Goal: Information Seeking & Learning: Learn about a topic

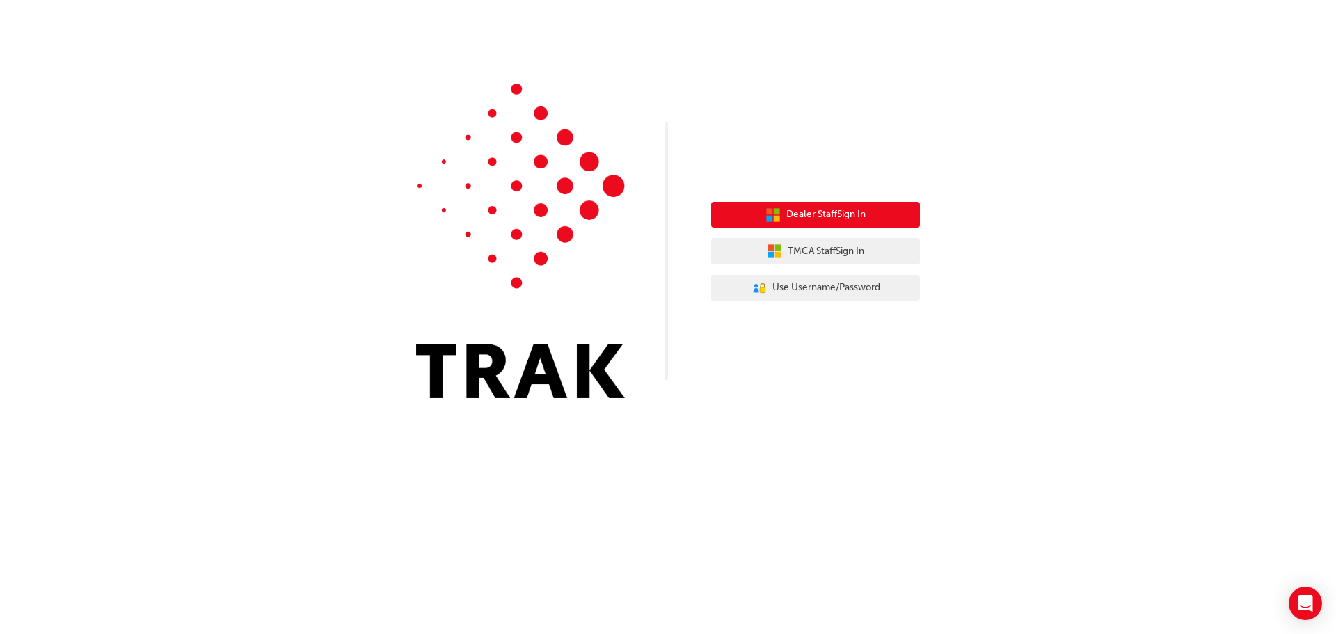
click at [792, 214] on span "Dealer Staff Sign In" at bounding box center [825, 215] width 79 height 16
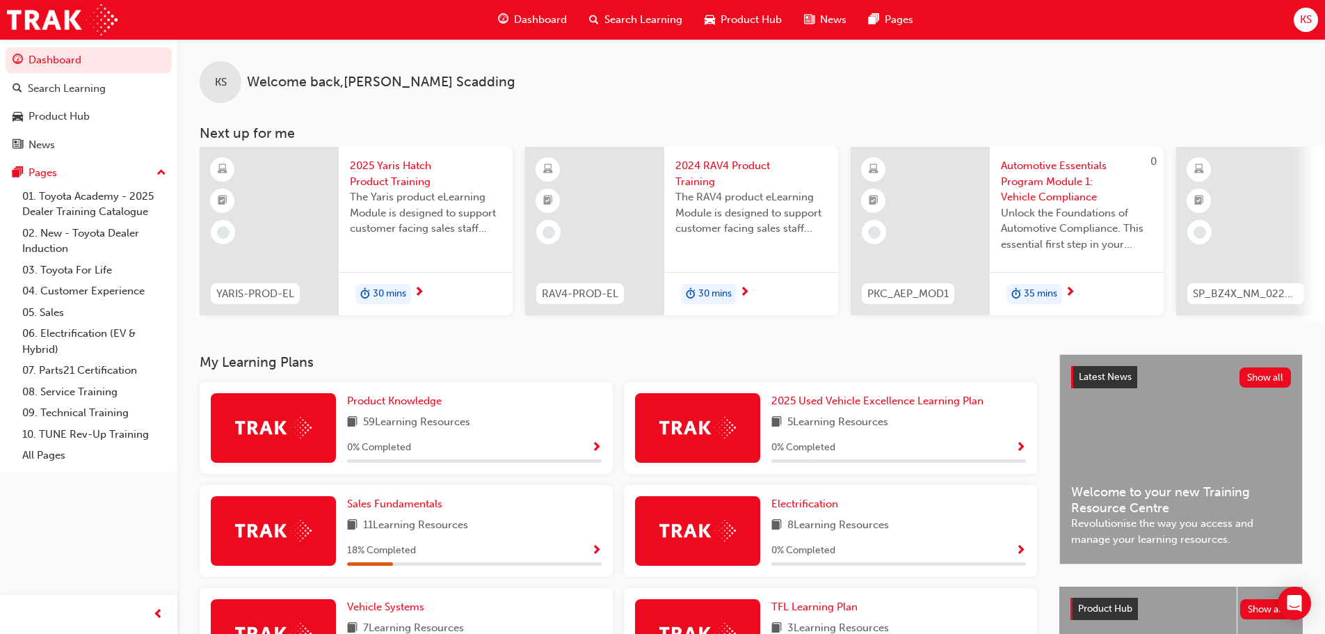
click at [602, 12] on div "Search Learning" at bounding box center [635, 20] width 115 height 29
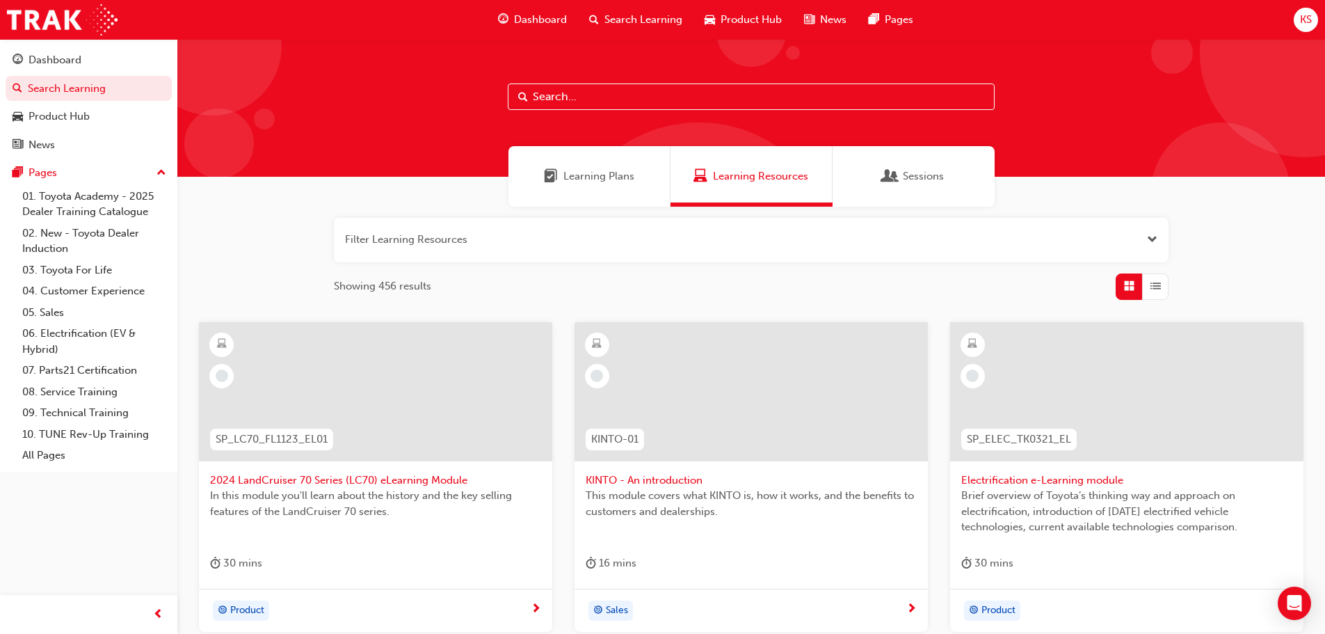
click at [578, 90] on input "text" at bounding box center [751, 96] width 487 height 26
type input "pathway"
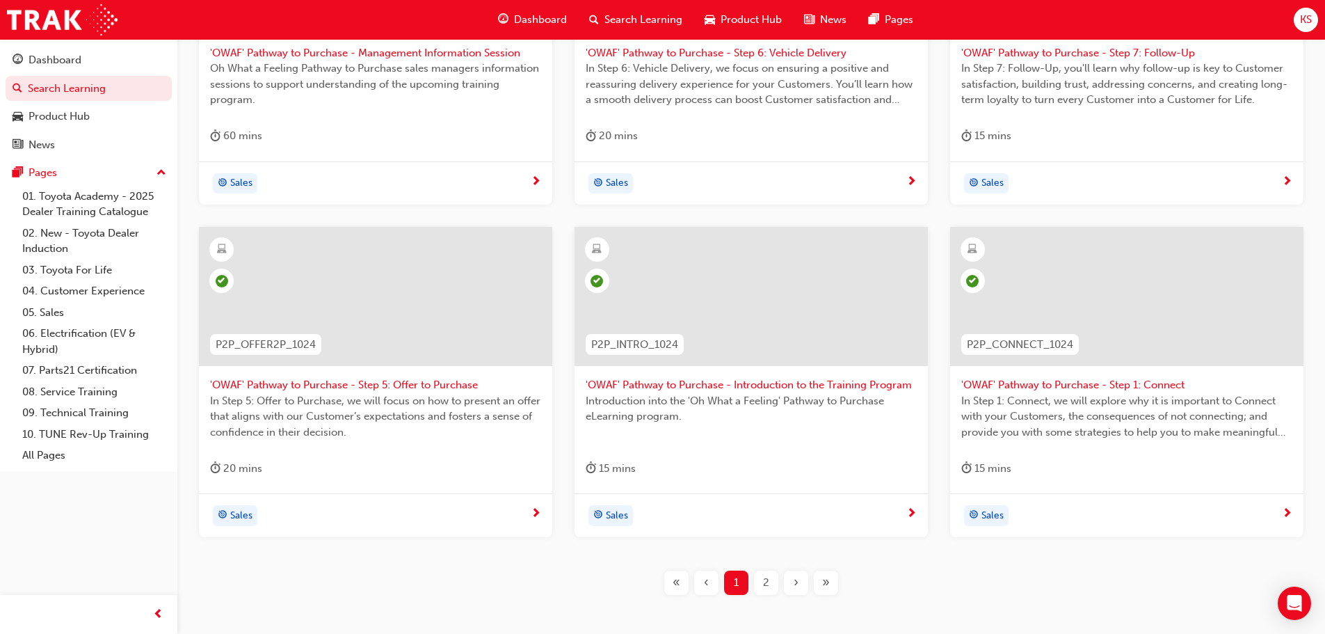
scroll to position [83, 0]
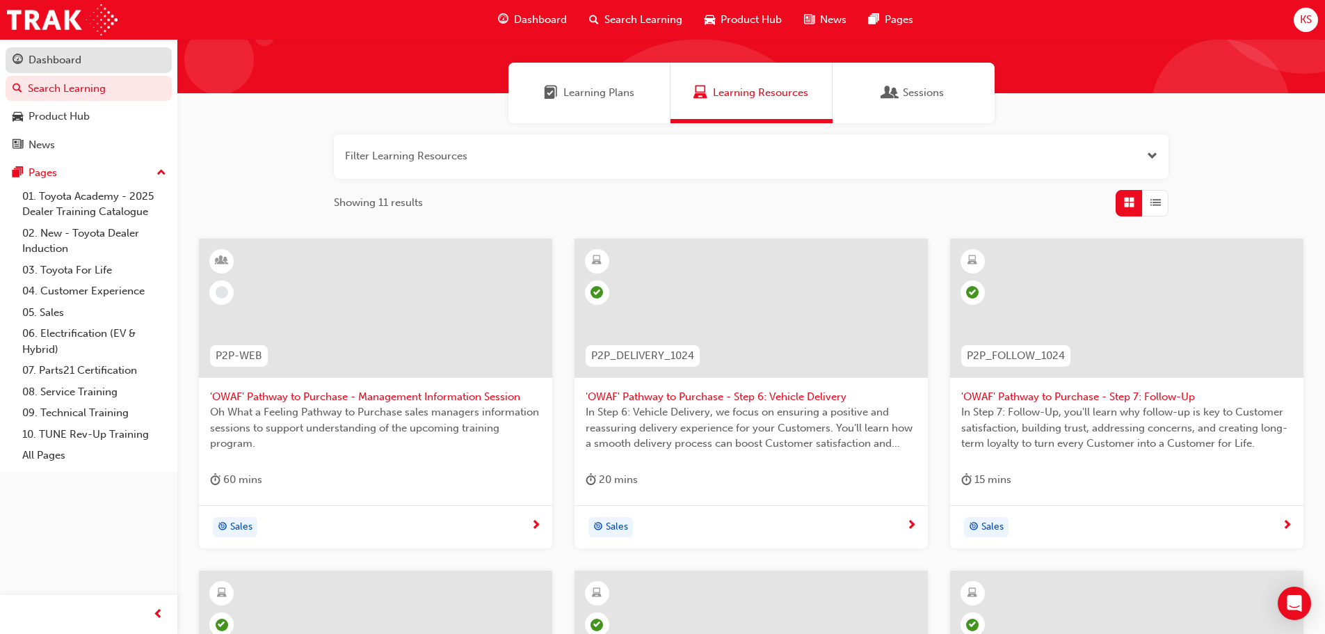
click at [84, 58] on div "Dashboard" at bounding box center [89, 59] width 152 height 17
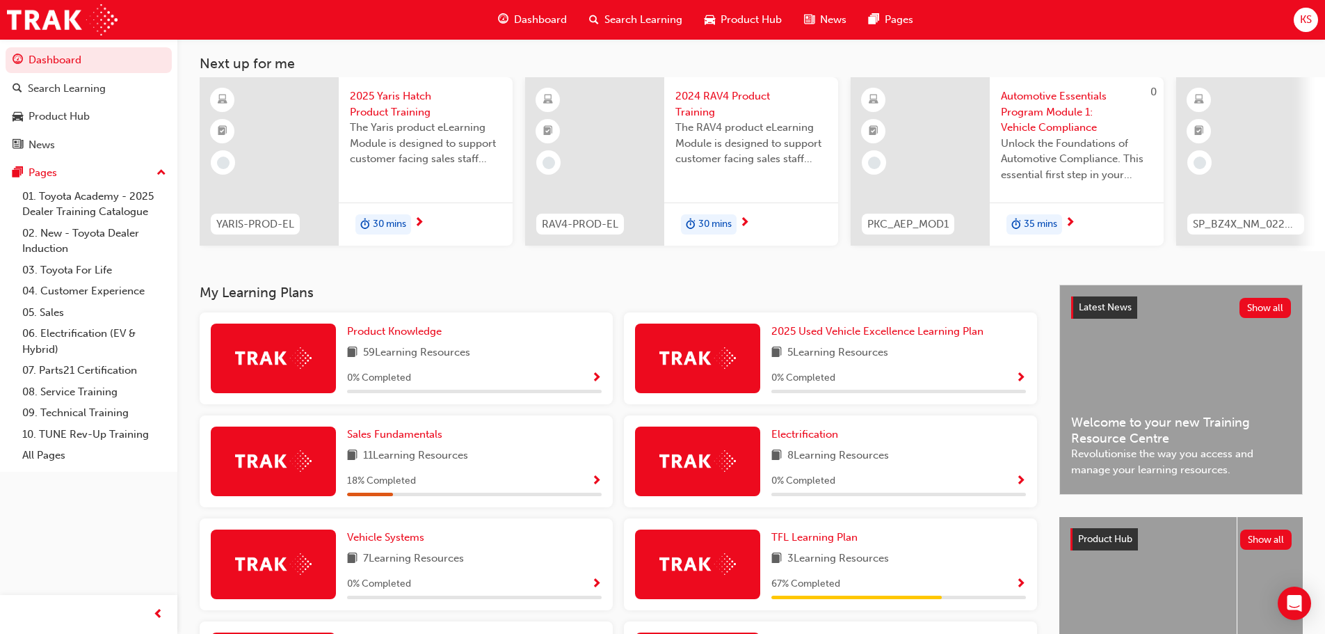
scroll to position [139, 0]
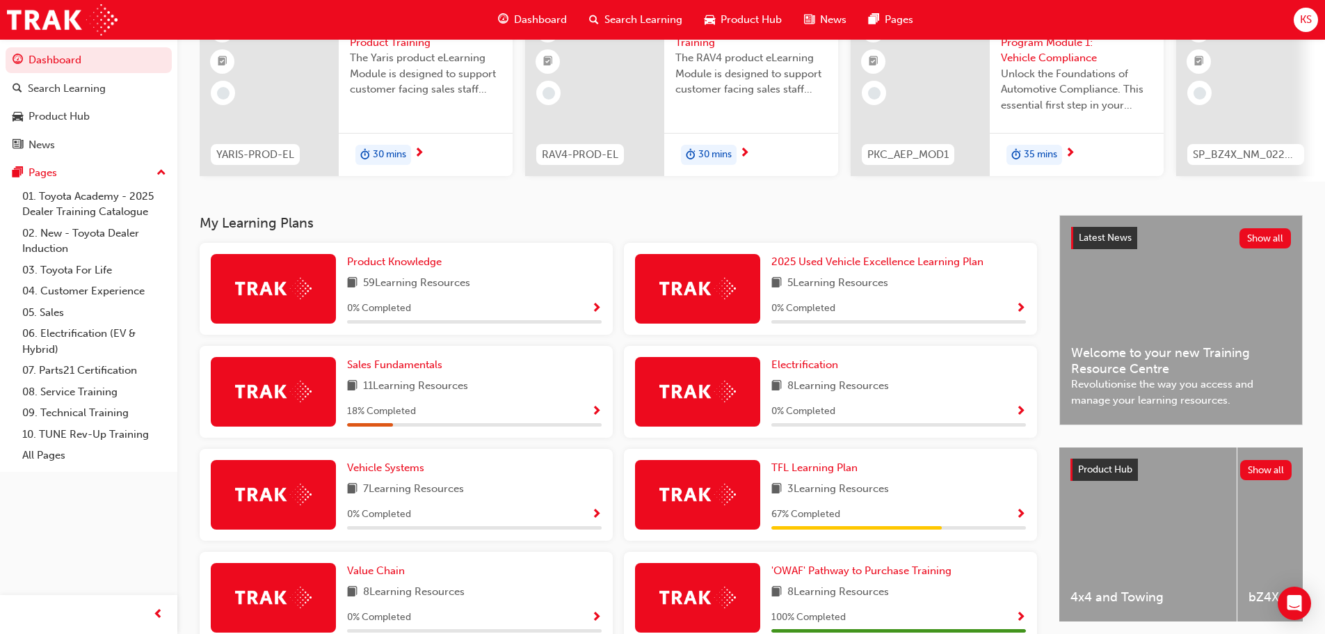
click at [924, 498] on div "3 Learning Resources" at bounding box center [898, 489] width 255 height 17
click at [844, 467] on span "TFL Learning Plan" at bounding box center [814, 467] width 86 height 13
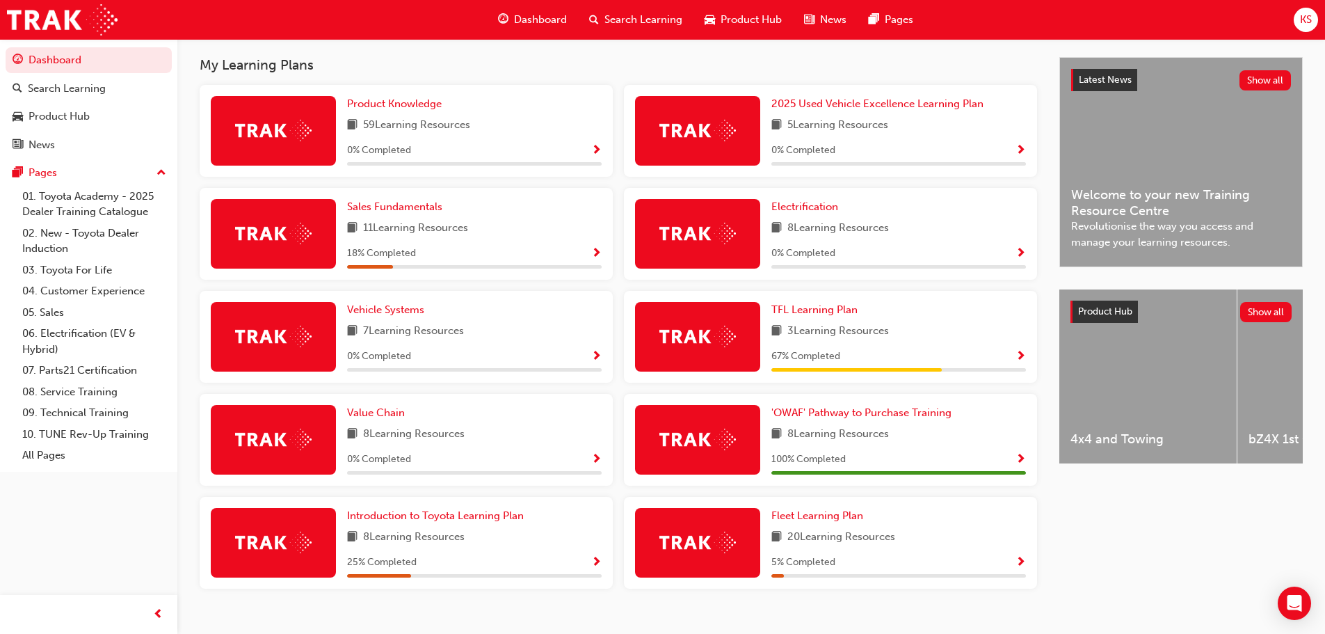
scroll to position [326, 0]
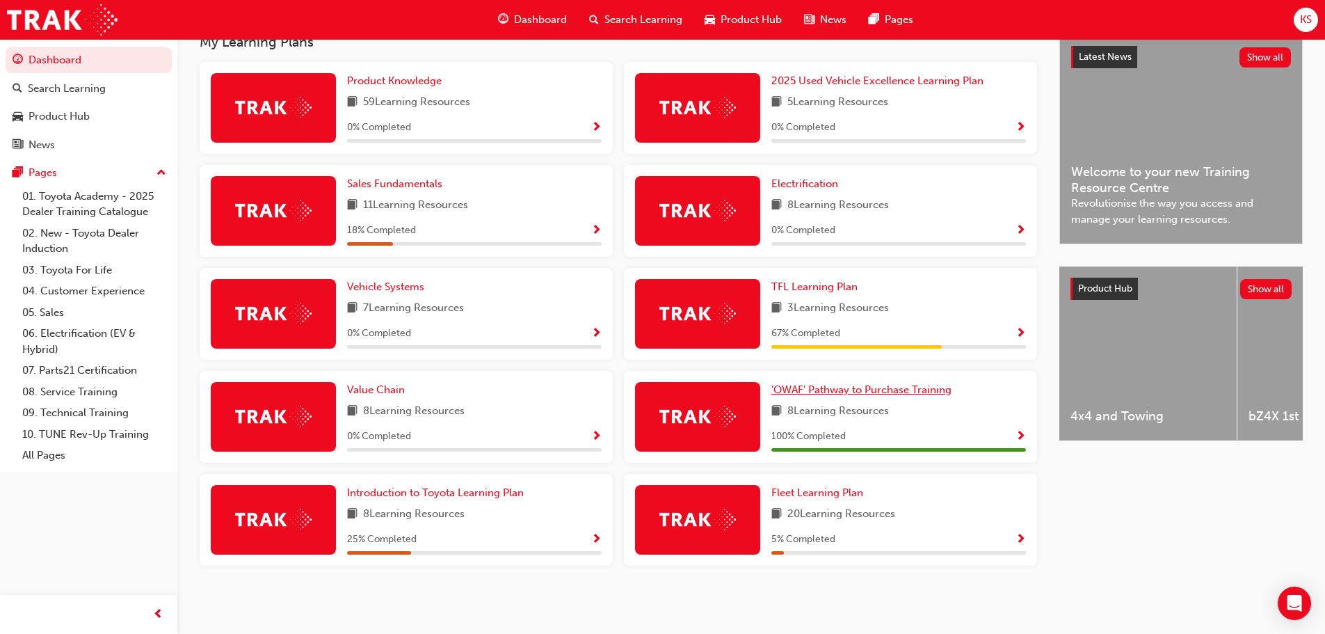
click at [904, 390] on span "'OWAF' Pathway to Purchase Training" at bounding box center [861, 389] width 180 height 13
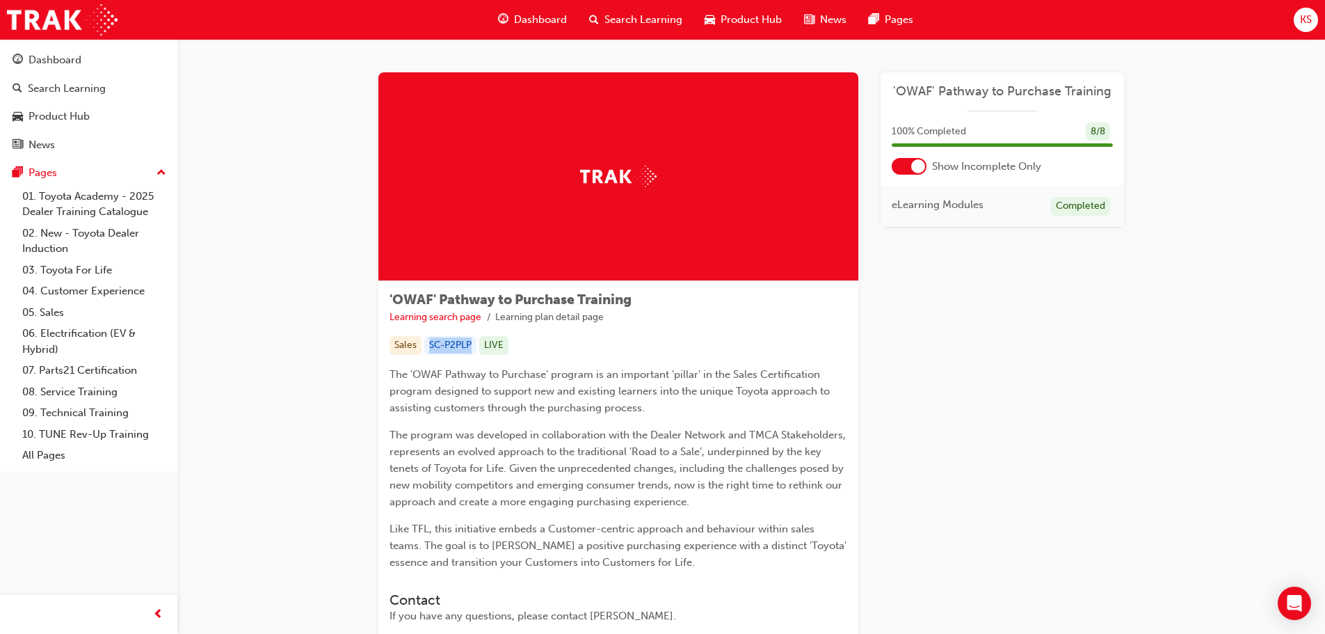
drag, startPoint x: 472, startPoint y: 344, endPoint x: 428, endPoint y: 349, distance: 44.1
click at [428, 349] on div "SC-P2PLP" at bounding box center [450, 345] width 52 height 19
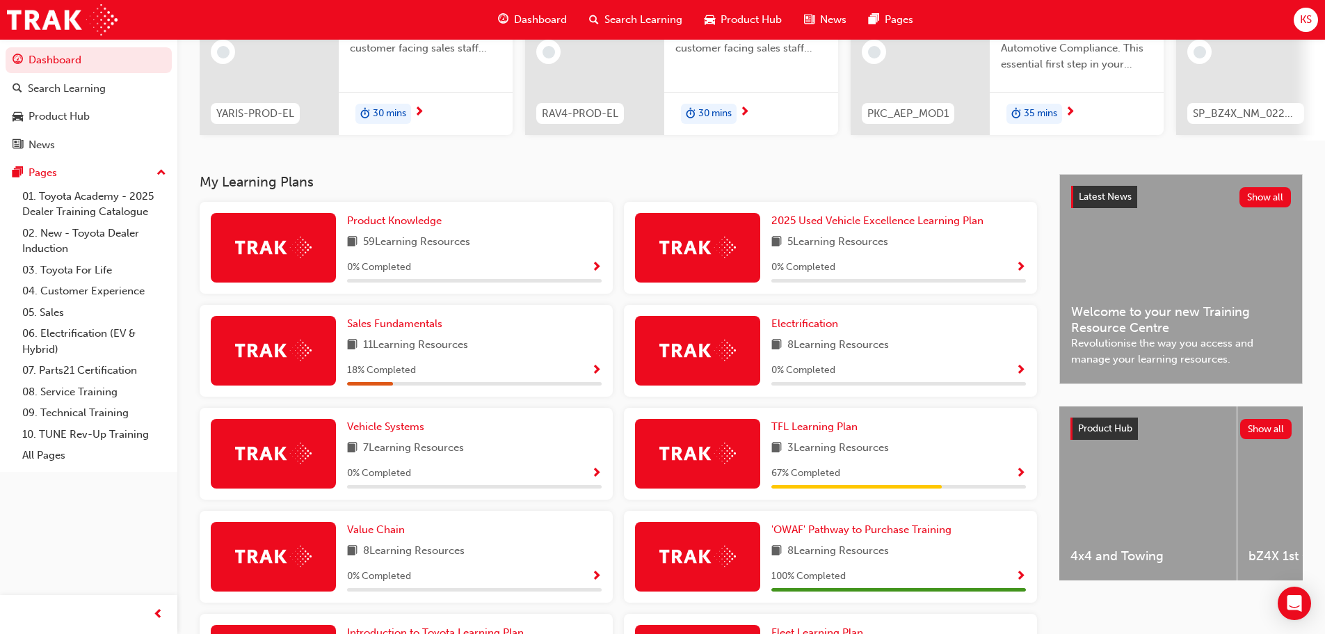
scroll to position [326, 0]
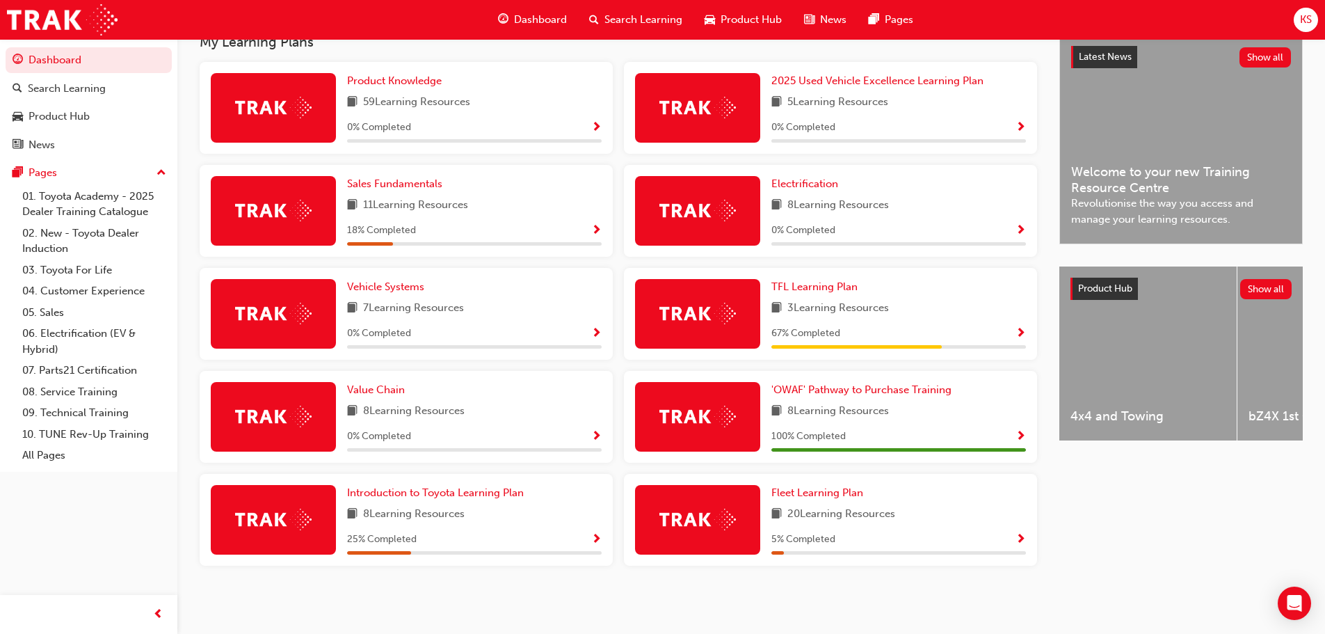
click at [475, 479] on div "Introduction to Toyota Learning Plan 8 Learning Resources 25 % Completed" at bounding box center [406, 520] width 413 height 92
click at [467, 493] on span "Introduction to Toyota Learning Plan" at bounding box center [435, 492] width 177 height 13
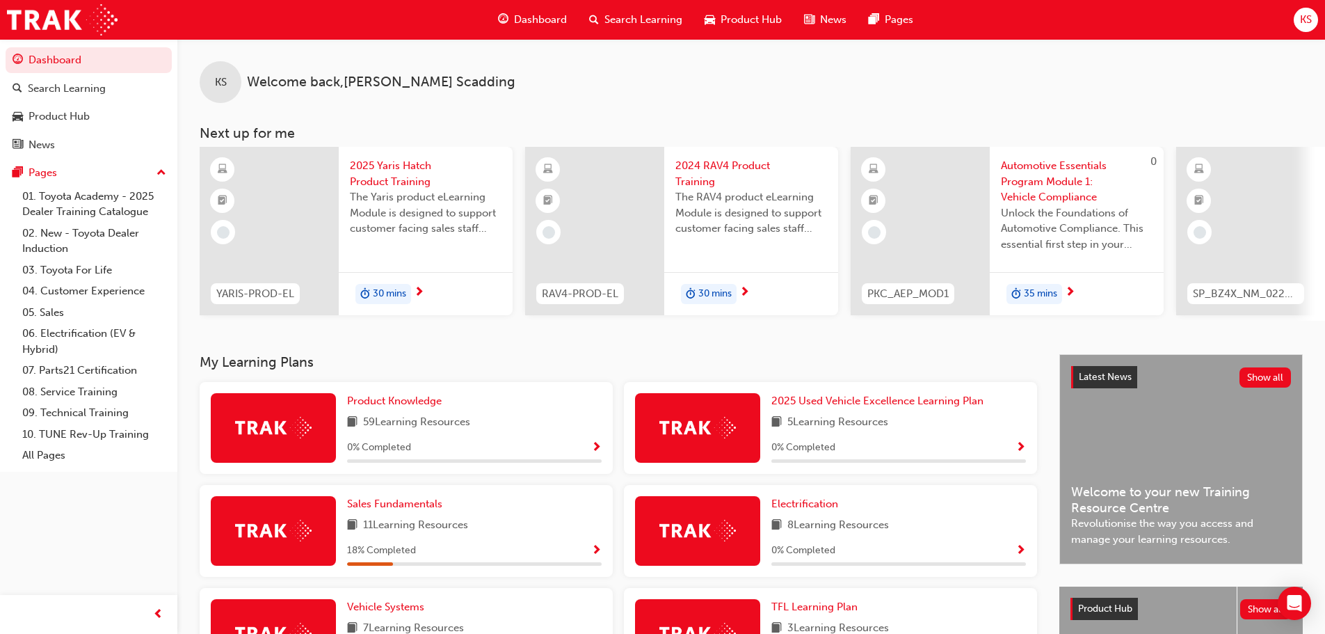
click at [1305, 16] on span "KS" at bounding box center [1306, 20] width 12 height 16
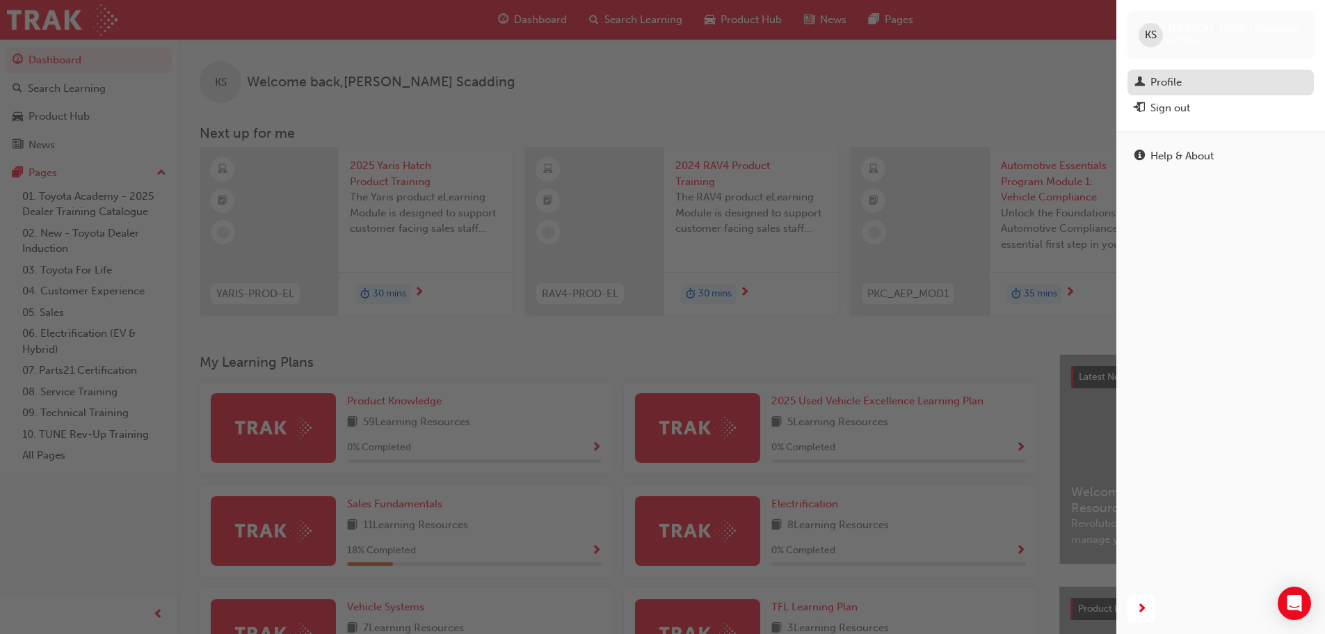
click at [1187, 81] on div "Profile" at bounding box center [1221, 82] width 173 height 17
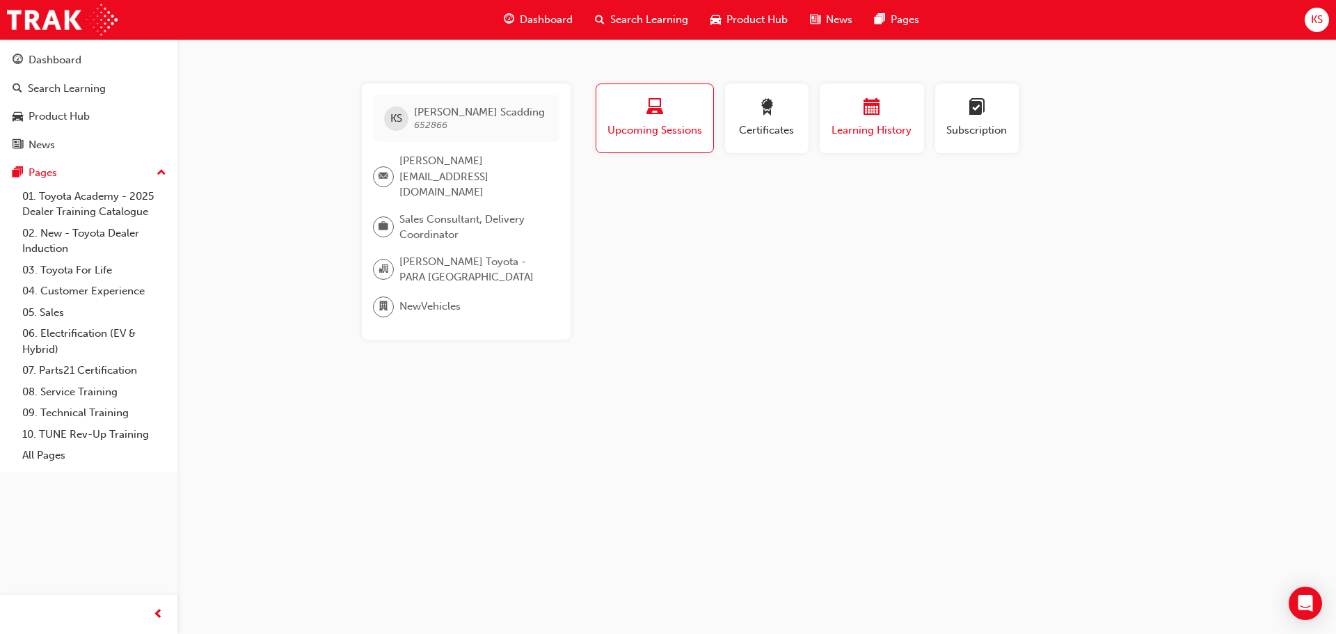
click at [881, 108] on div "button" at bounding box center [871, 110] width 83 height 22
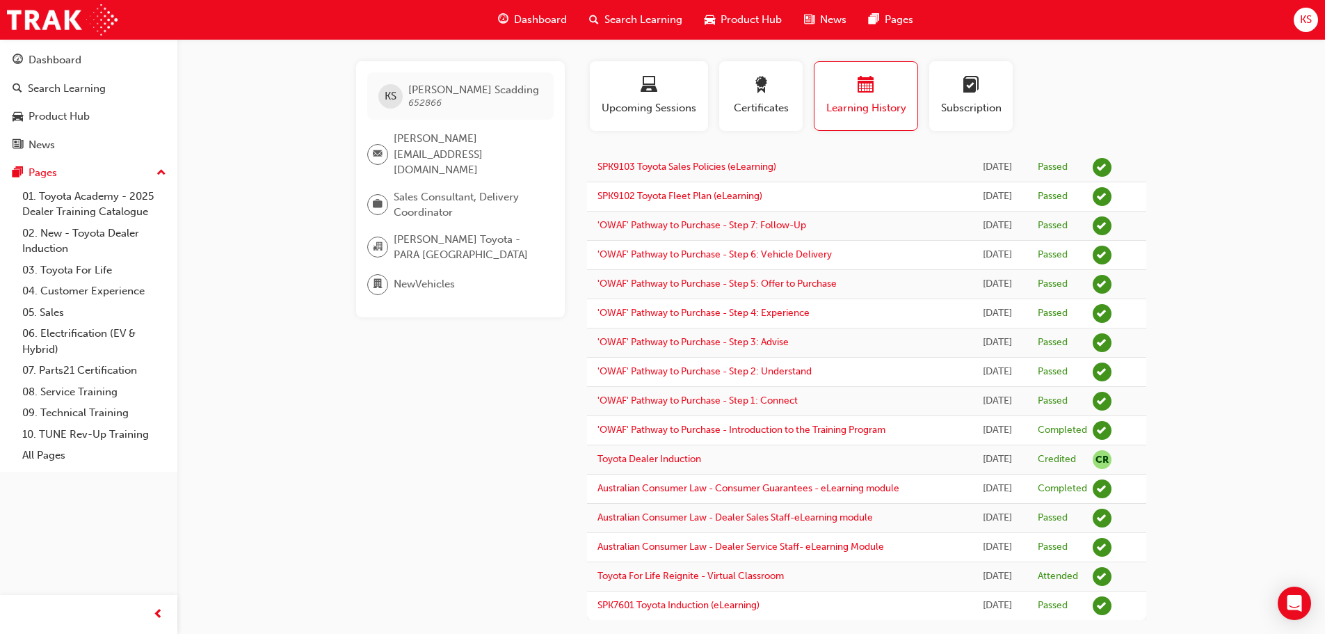
scroll to position [43, 0]
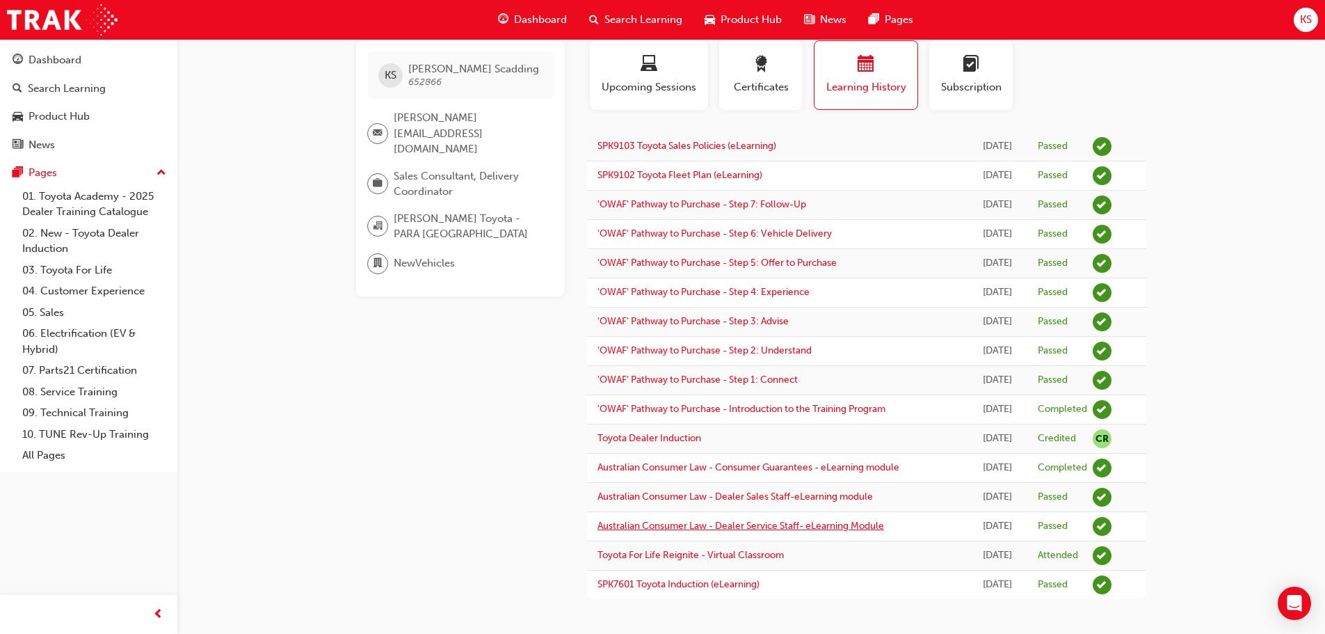
click at [717, 530] on link "Australian Consumer Law - Dealer Service Staff- eLearning Module" at bounding box center [741, 526] width 287 height 12
